Goal: Find specific page/section: Find specific page/section

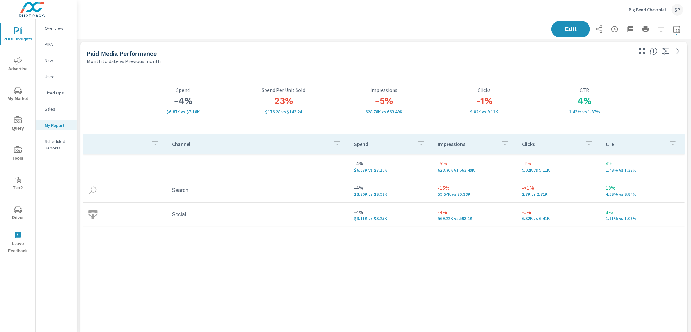
scroll to position [2013, 615]
click at [678, 30] on icon "button" at bounding box center [677, 29] width 8 height 8
select select "Month to date"
select select "Previous month"
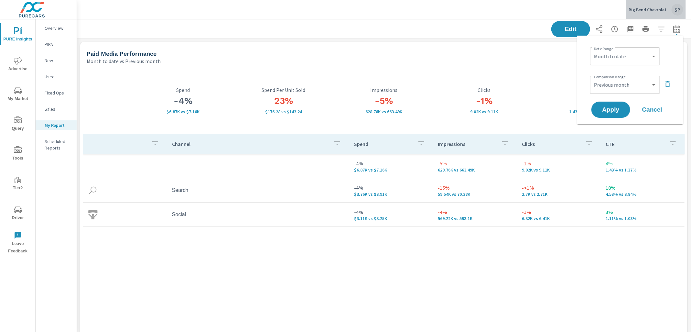
click at [647, 7] on p "Big Bend Chevrolet" at bounding box center [648, 10] width 38 height 6
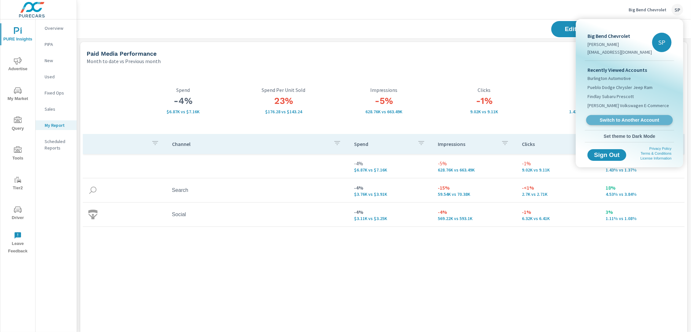
click at [617, 116] on link "Switch to Another Account" at bounding box center [630, 120] width 87 height 10
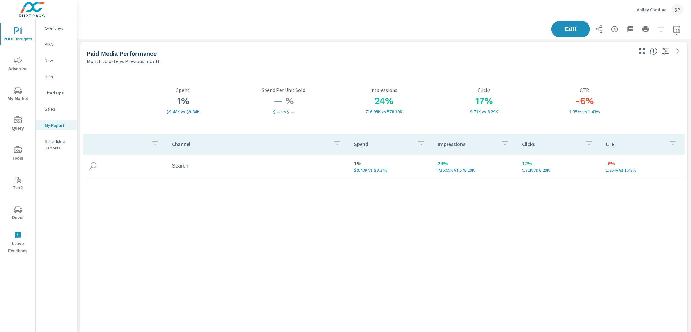
click at [19, 59] on icon "nav menu" at bounding box center [18, 61] width 8 height 8
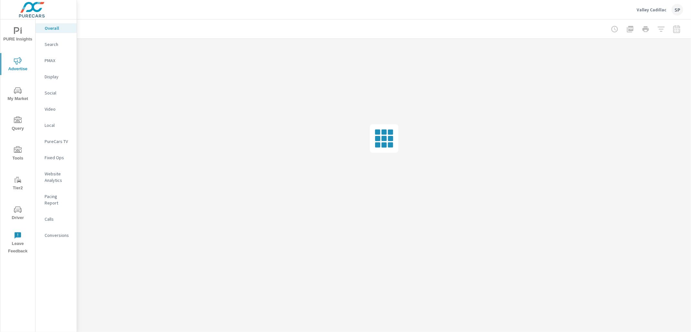
click at [56, 42] on p "Search" at bounding box center [58, 44] width 27 height 6
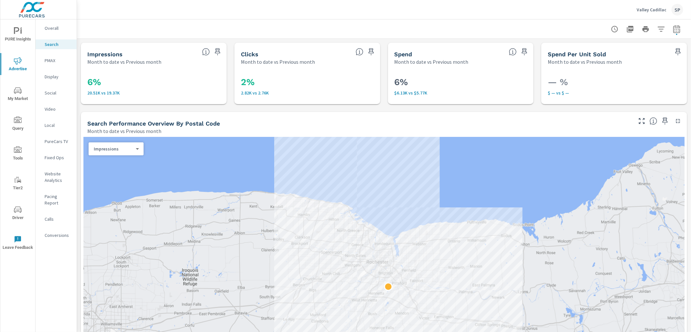
scroll to position [7, 0]
